Goal: Task Accomplishment & Management: Use online tool/utility

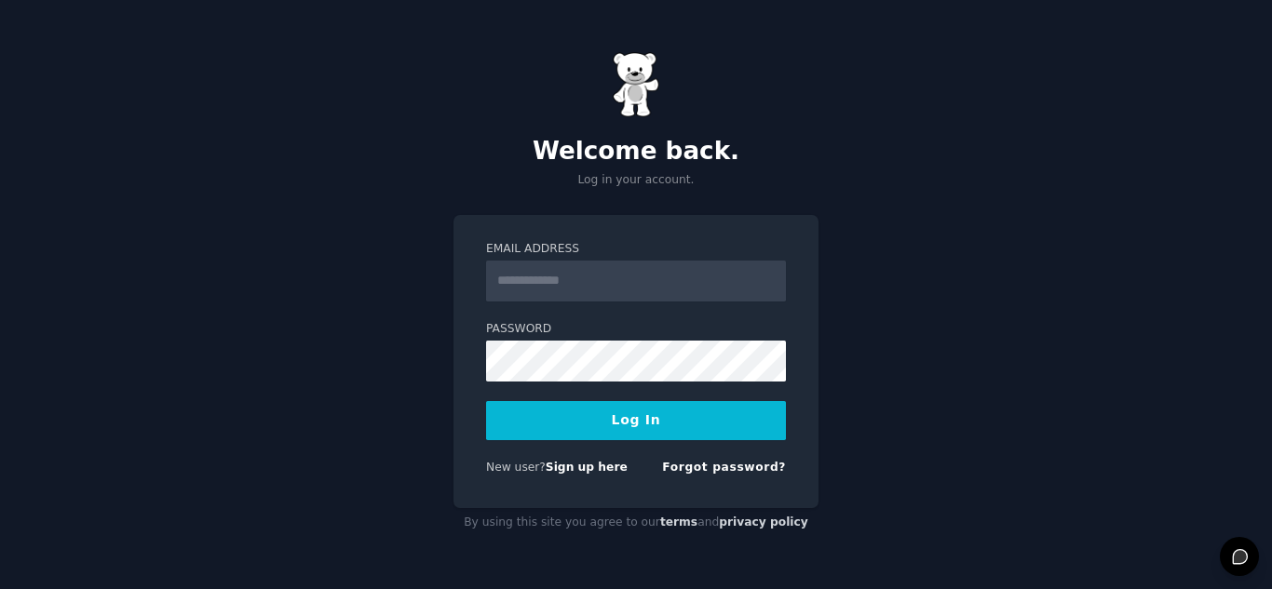
click at [623, 285] on input "Email Address" at bounding box center [636, 281] width 300 height 41
click at [617, 276] on input "Email Address" at bounding box center [636, 281] width 300 height 41
type input "**********"
click at [633, 423] on button "Log In" at bounding box center [636, 420] width 300 height 39
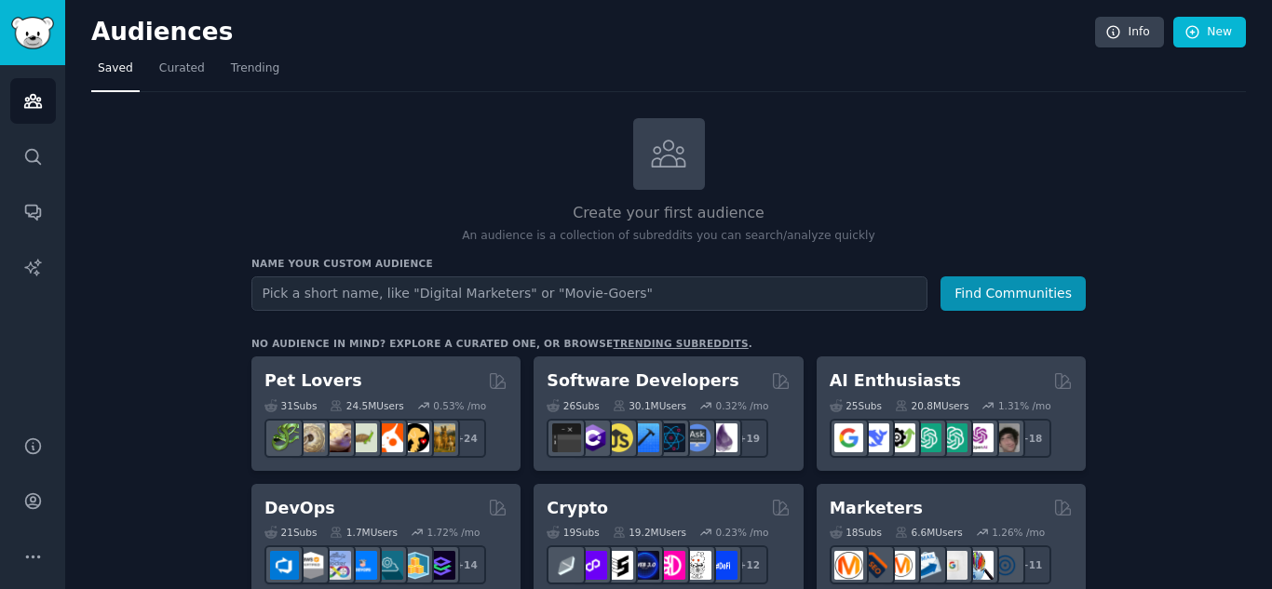
click at [295, 303] on input "text" at bounding box center [589, 294] width 676 height 34
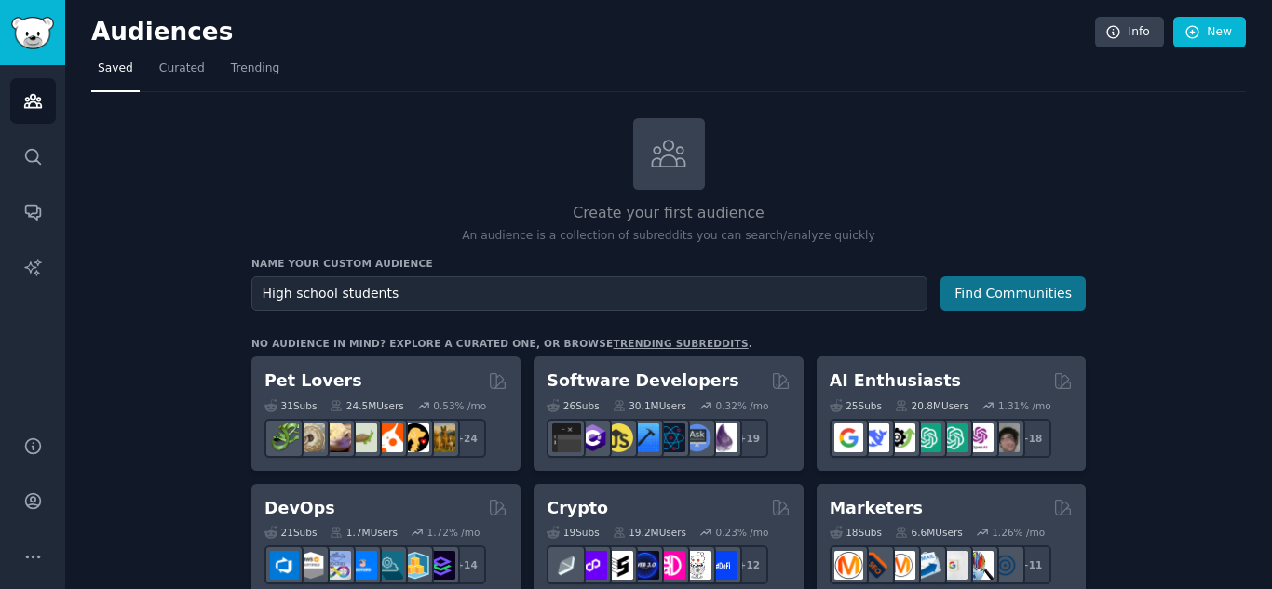
type input "High school students"
click at [1006, 286] on button "Find Communities" at bounding box center [1012, 294] width 145 height 34
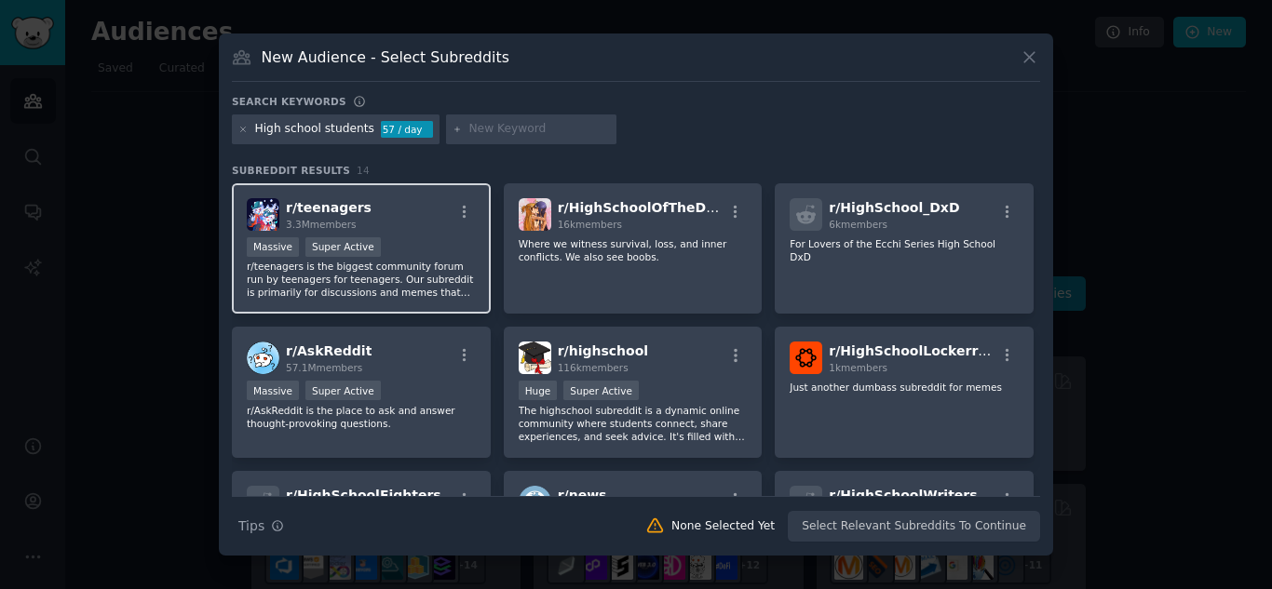
click at [420, 274] on p "r/teenagers is the biggest community forum run by teenagers for teenagers. Our …" at bounding box center [361, 279] width 229 height 39
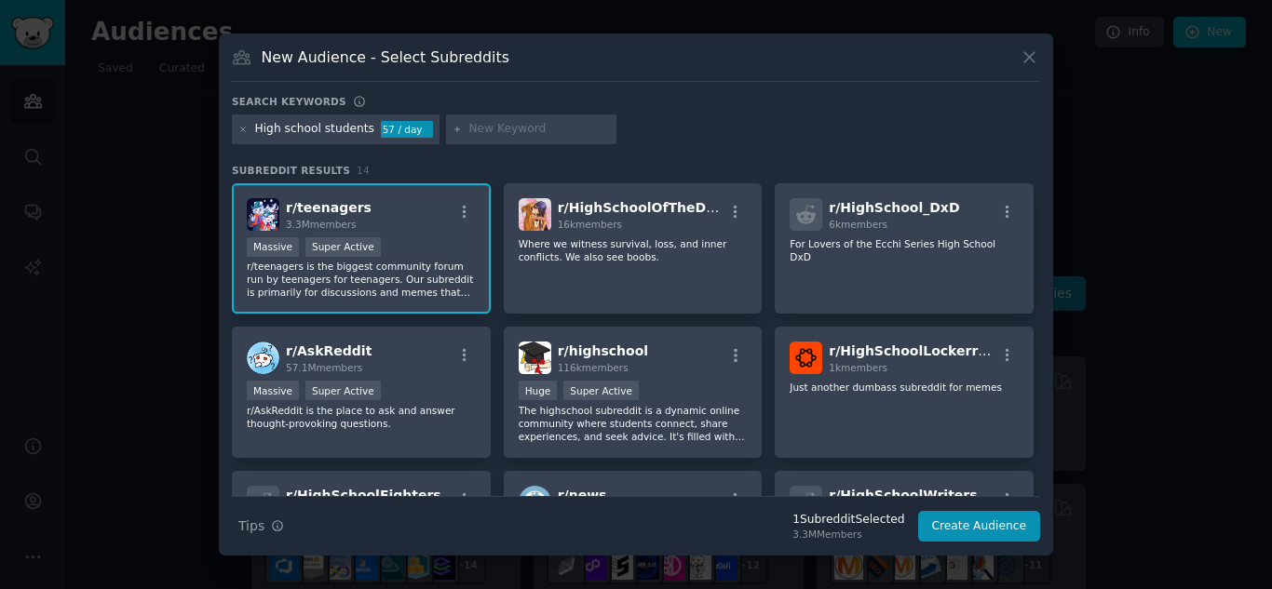
click at [398, 267] on p "r/teenagers is the biggest community forum run by teenagers for teenagers. Our …" at bounding box center [361, 279] width 229 height 39
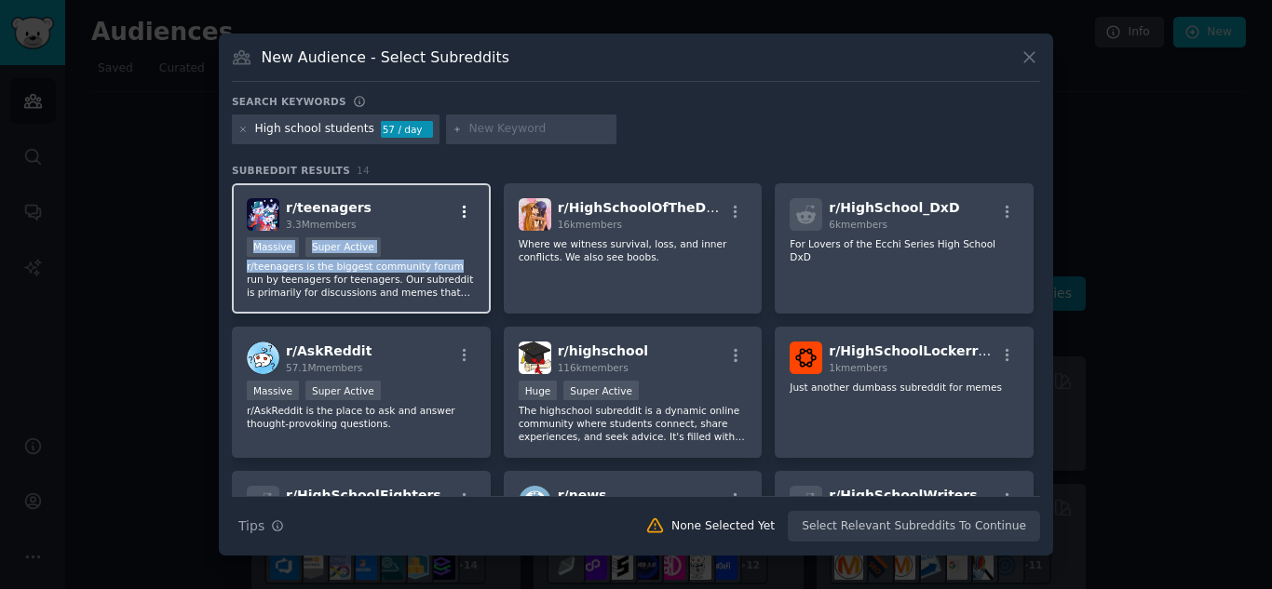
drag, startPoint x: 439, startPoint y: 268, endPoint x: 460, endPoint y: 213, distance: 59.0
click at [460, 213] on div "r/ teenagers 3.3M members Massive Super Active r/teenagers is the biggest commu…" at bounding box center [361, 248] width 259 height 131
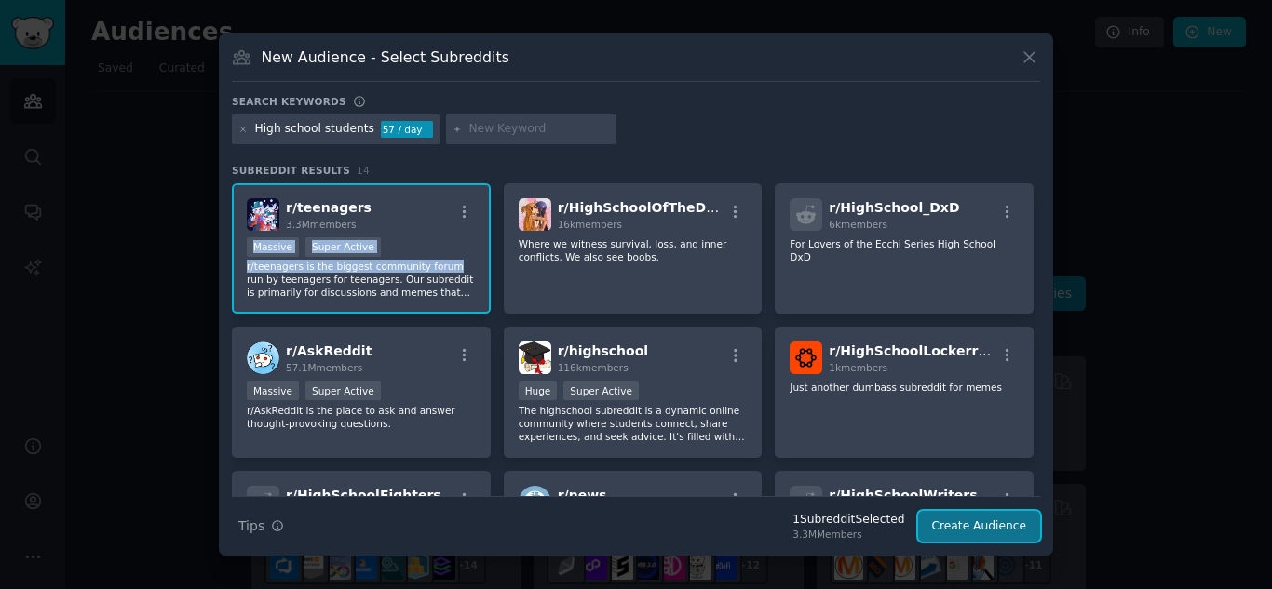
click at [962, 525] on button "Create Audience" at bounding box center [979, 527] width 123 height 32
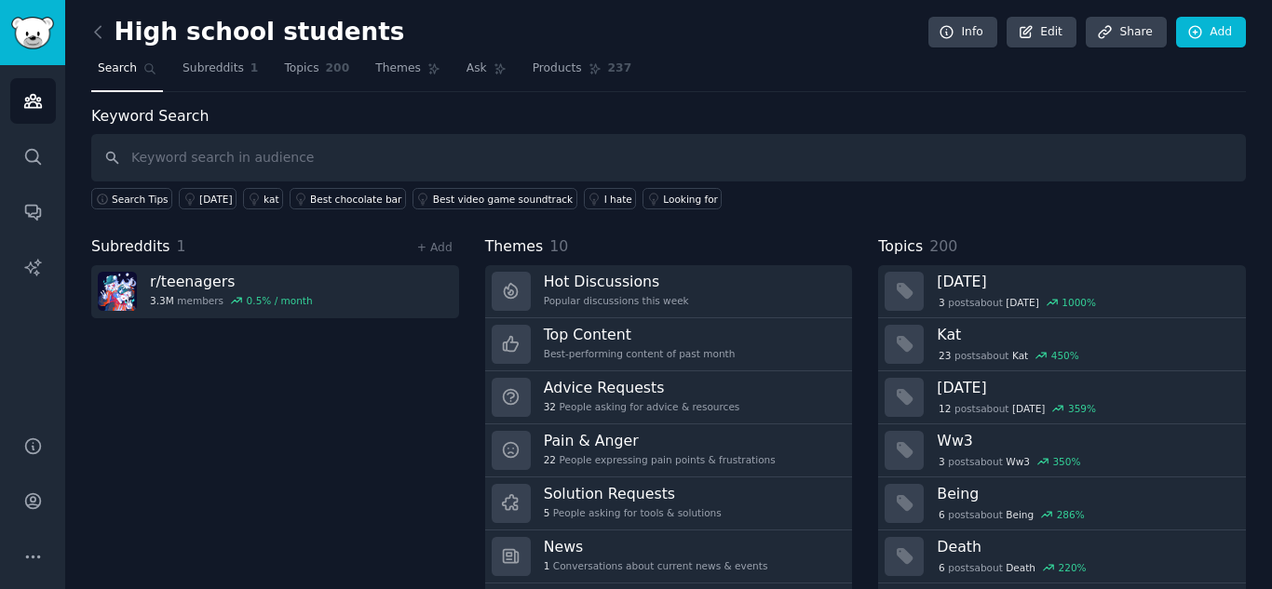
click at [324, 150] on input "text" at bounding box center [668, 157] width 1155 height 47
type input "s"
type input "e"
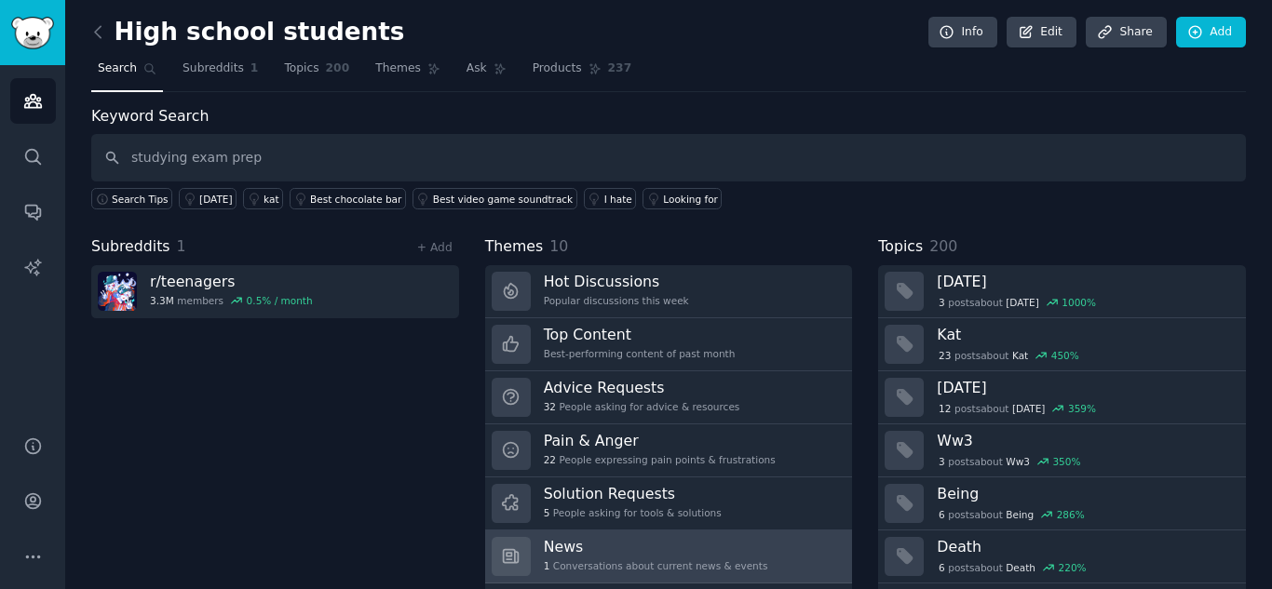
type input "studying exam prep"
